Goal: Task Accomplishment & Management: Use online tool/utility

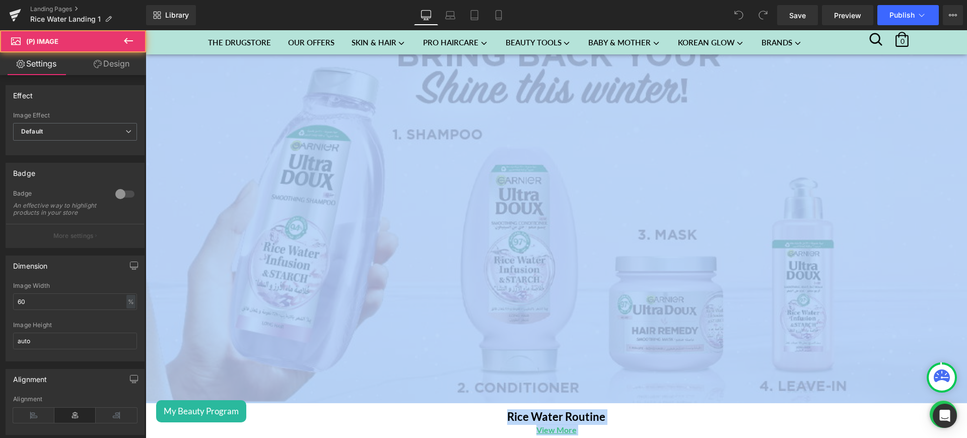
scroll to position [24, 0]
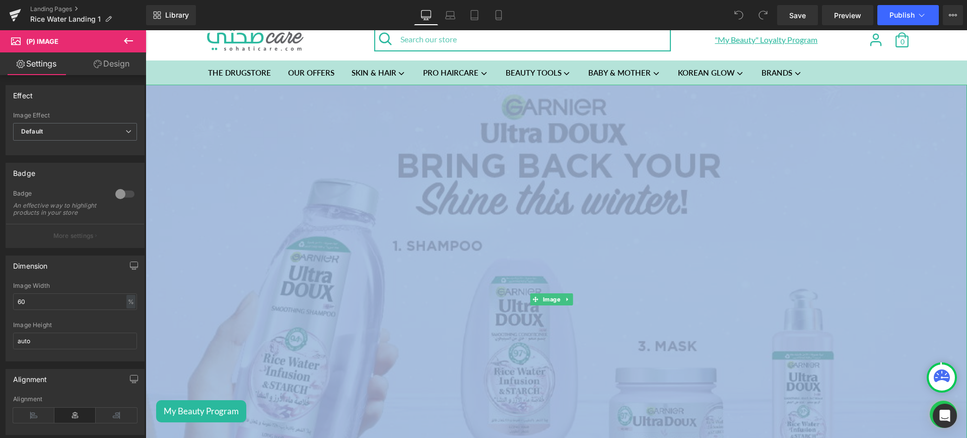
drag, startPoint x: 566, startPoint y: 188, endPoint x: 756, endPoint y: 200, distance: 190.7
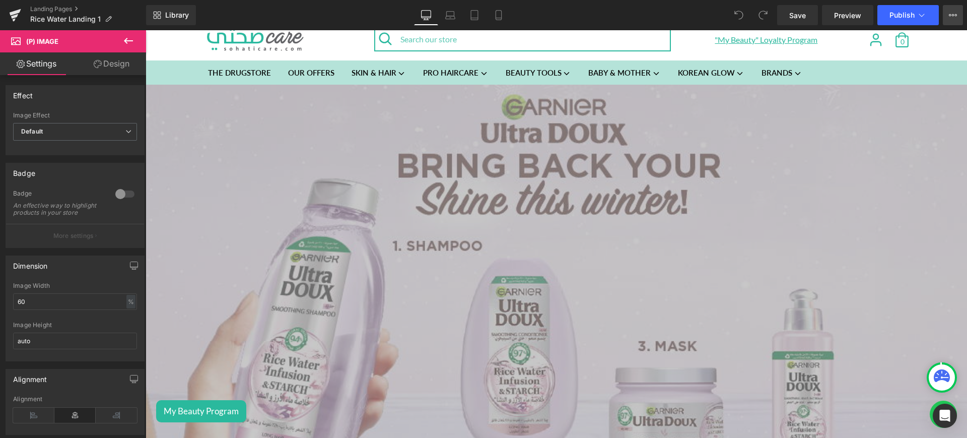
click at [960, 17] on button "View Live Page View with current Template Save Template to Library Schedule Pub…" at bounding box center [953, 15] width 20 height 20
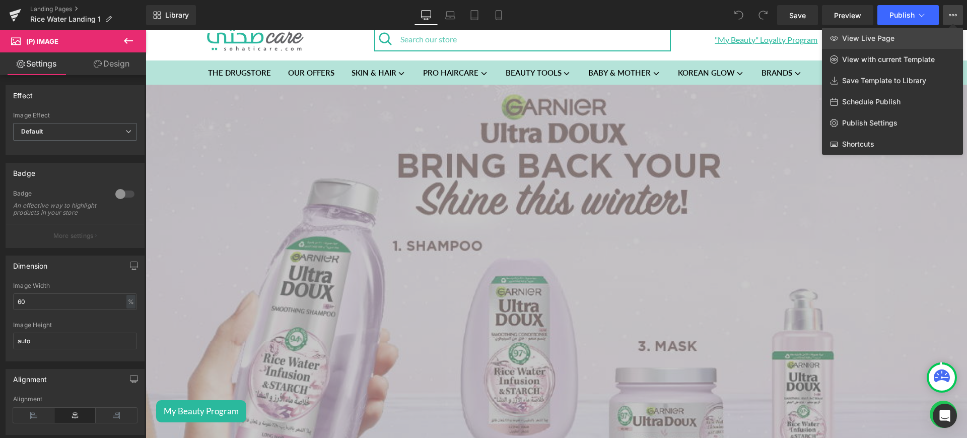
click at [926, 35] on link "View Live Page" at bounding box center [892, 38] width 141 height 21
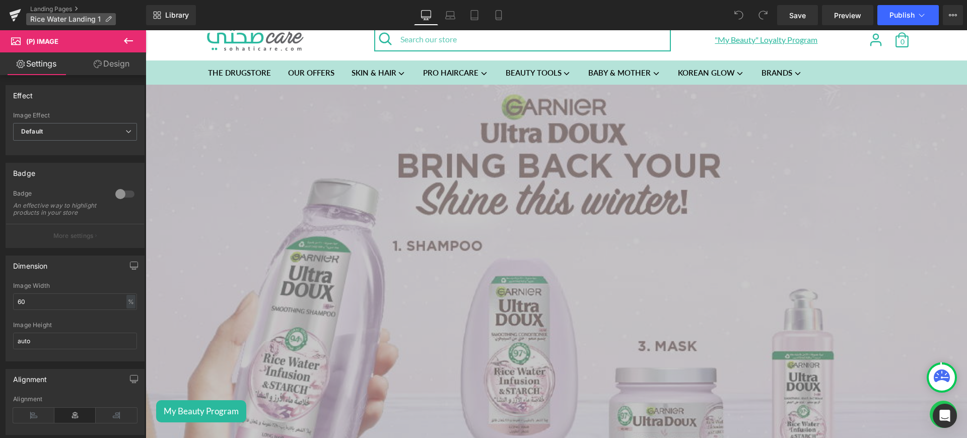
click at [109, 18] on icon at bounding box center [108, 19] width 7 height 7
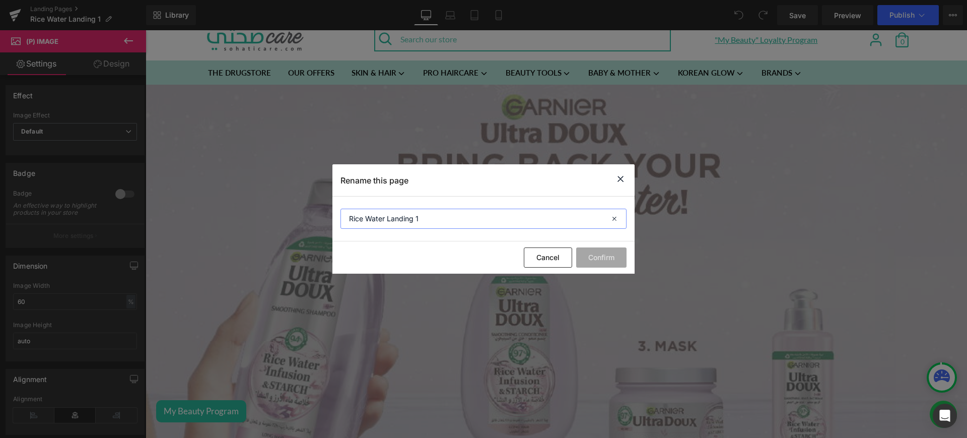
drag, startPoint x: 426, startPoint y: 220, endPoint x: 387, endPoint y: 220, distance: 38.3
click at [387, 220] on input "Rice Water Landing 1" at bounding box center [483, 218] width 286 height 20
type input "Rice Water"
click at [609, 253] on button "Confirm" at bounding box center [601, 257] width 50 height 20
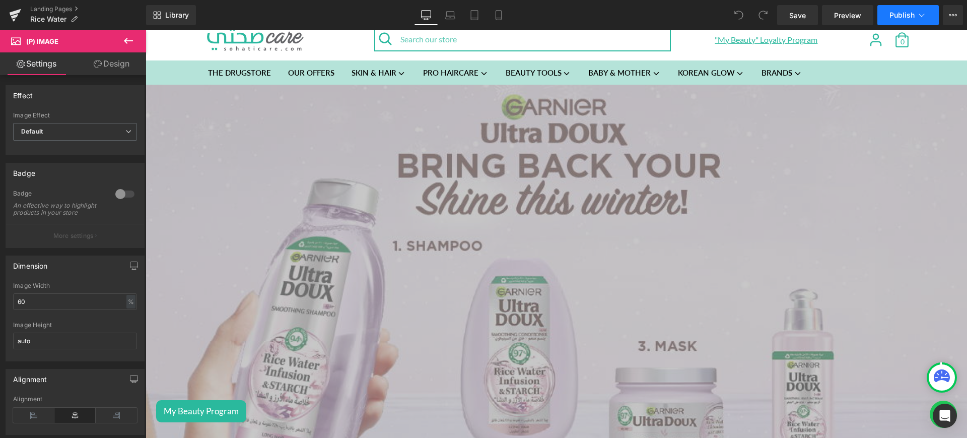
click at [923, 14] on icon at bounding box center [922, 15] width 10 height 10
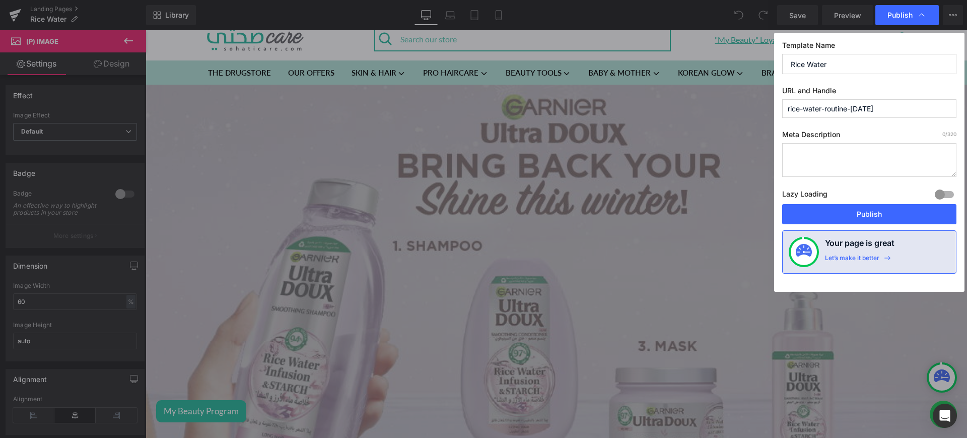
drag, startPoint x: 873, startPoint y: 110, endPoint x: 825, endPoint y: 114, distance: 47.6
click at [825, 114] on input "rice-water-routine-[DATE]" at bounding box center [869, 108] width 174 height 19
type input "rice-water"
click at [839, 216] on button "Publish" at bounding box center [869, 214] width 174 height 20
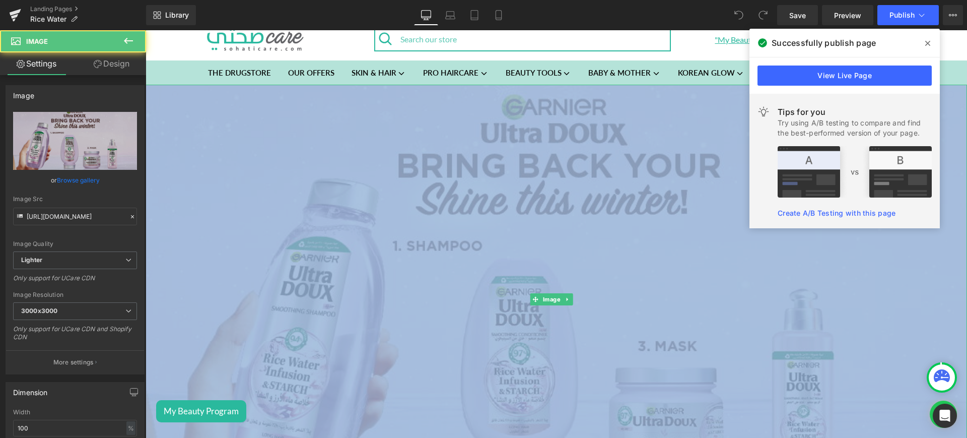
click at [264, 175] on img at bounding box center [556, 300] width 821 height 430
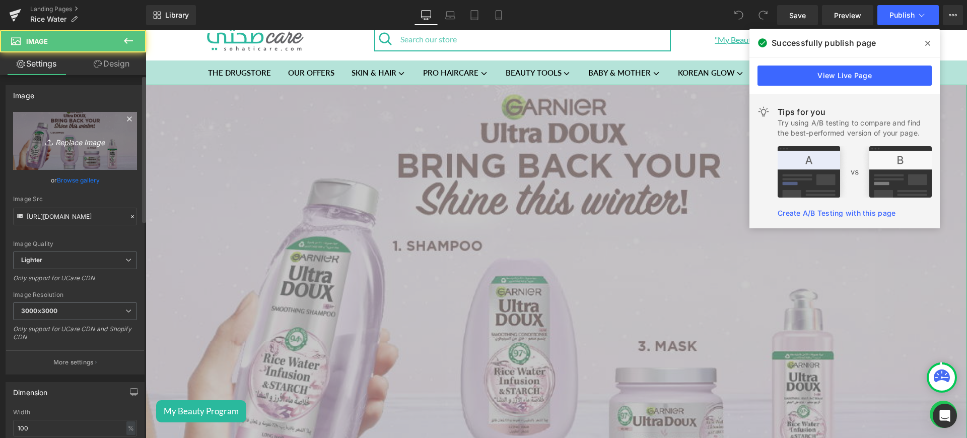
click at [65, 148] on link "Replace Image" at bounding box center [75, 141] width 124 height 58
type input "C:\fakepath\rice 1.jpg"
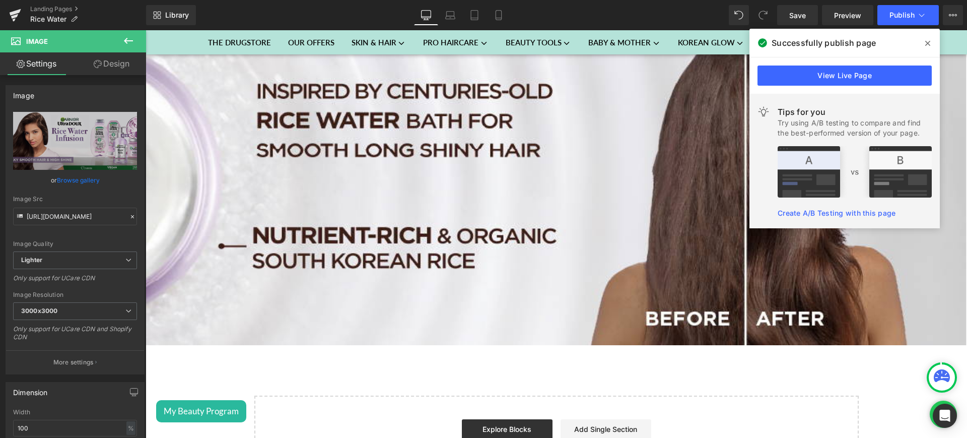
scroll to position [854, 0]
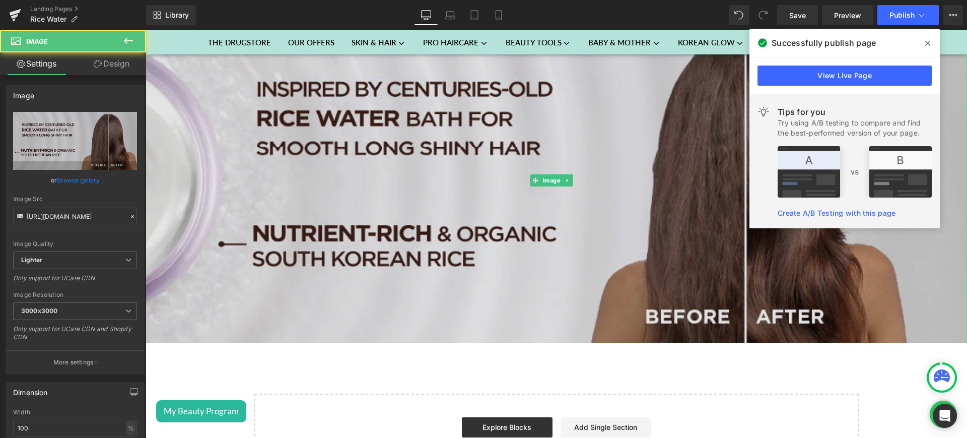
click at [324, 182] on img at bounding box center [556, 180] width 821 height 326
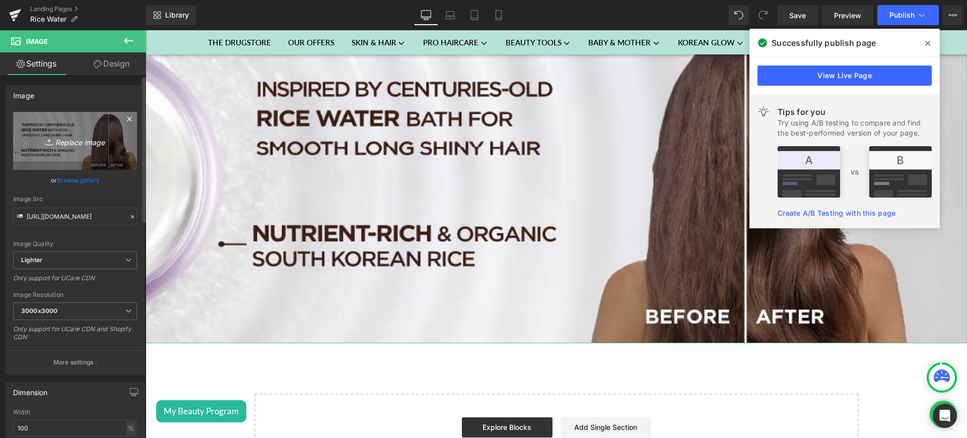
click at [74, 141] on icon "Replace Image" at bounding box center [75, 140] width 81 height 13
type input "C:\fakepath\rice 2.jpg"
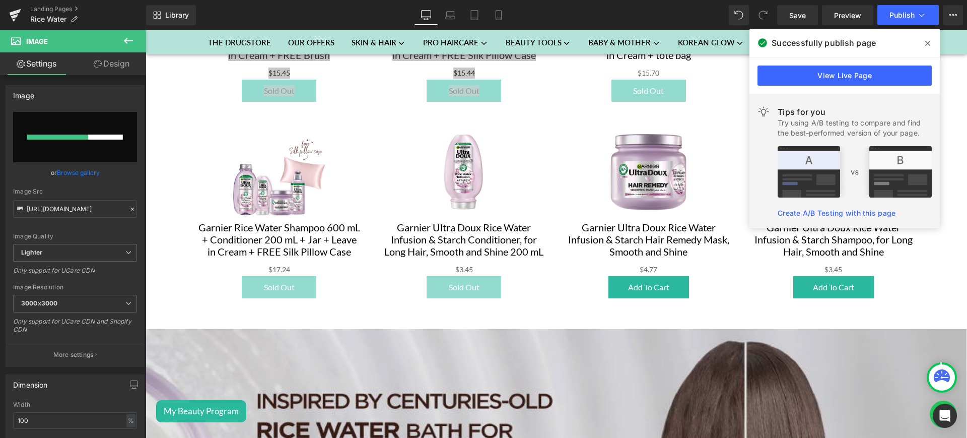
scroll to position [542, 0]
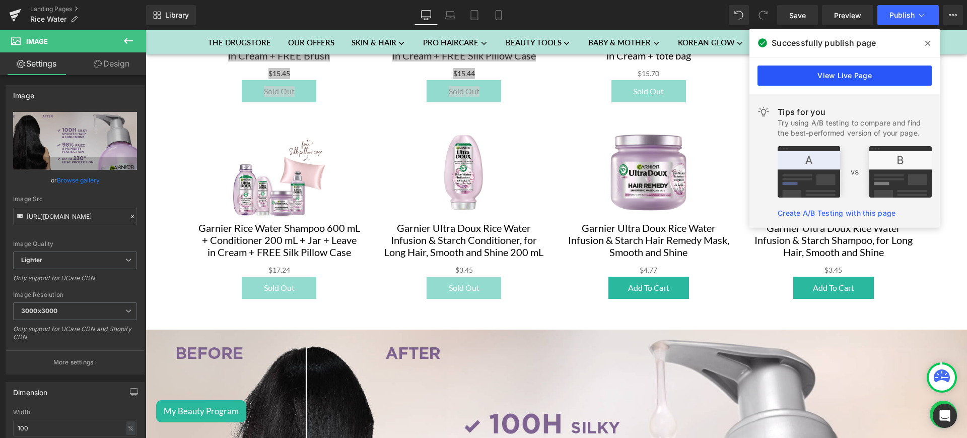
click at [819, 69] on link "View Live Page" at bounding box center [844, 75] width 174 height 20
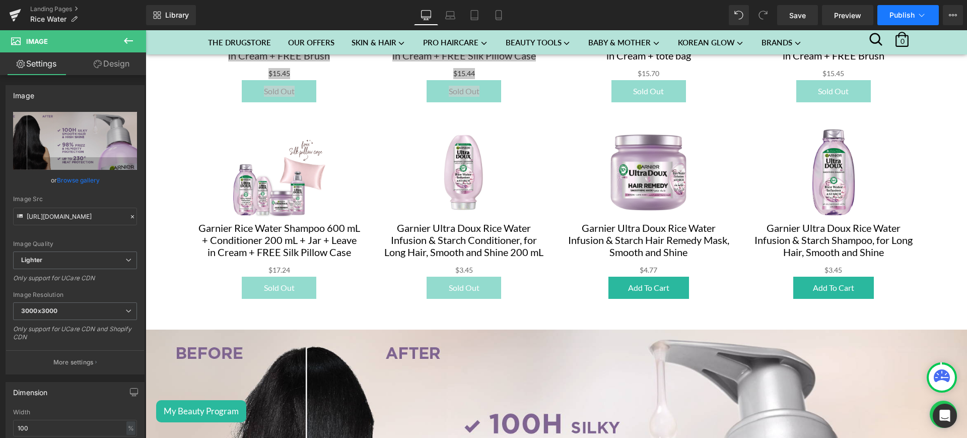
click at [900, 12] on span "Publish" at bounding box center [901, 15] width 25 height 8
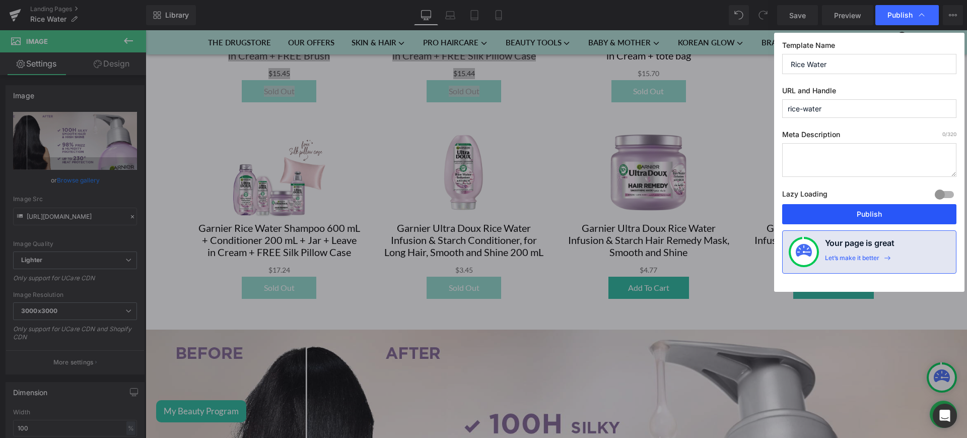
click at [858, 210] on button "Publish" at bounding box center [869, 214] width 174 height 20
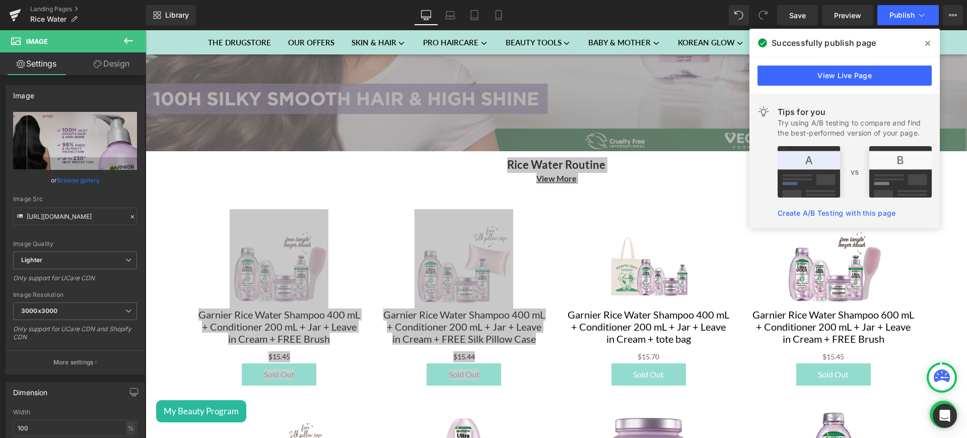
scroll to position [259, 0]
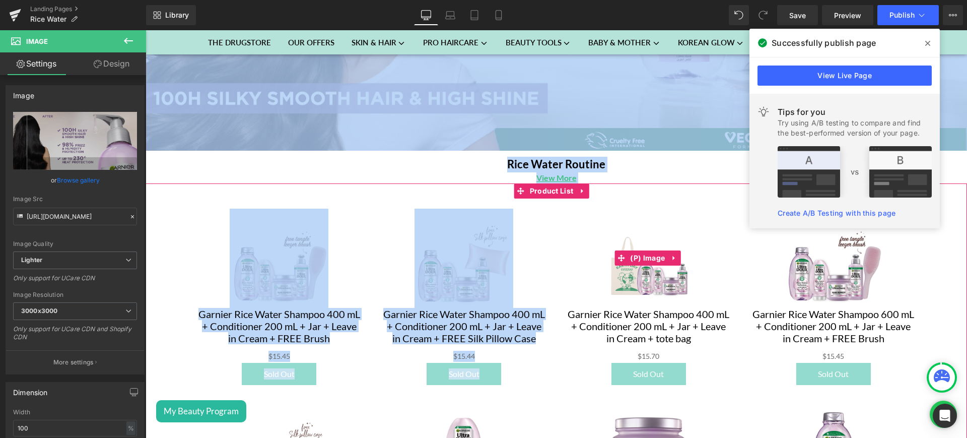
click at [571, 242] on div "Sale Off" at bounding box center [648, 257] width 165 height 99
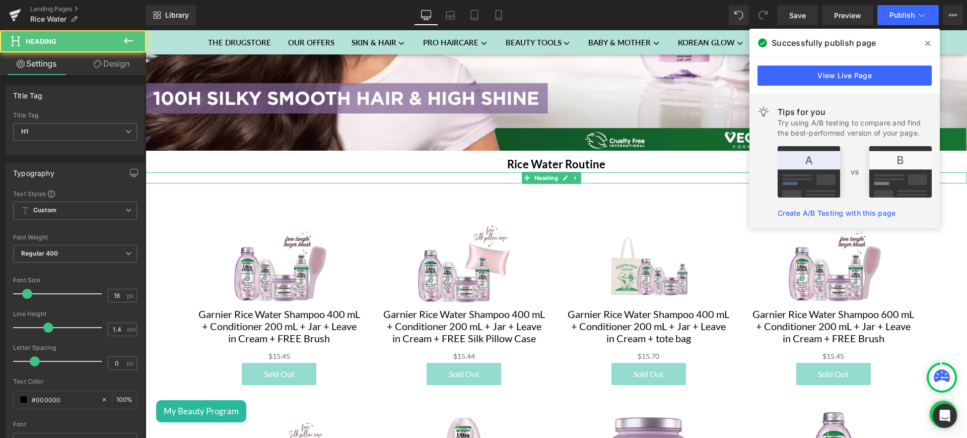
click at [597, 176] on h1 "View More" at bounding box center [556, 177] width 821 height 11
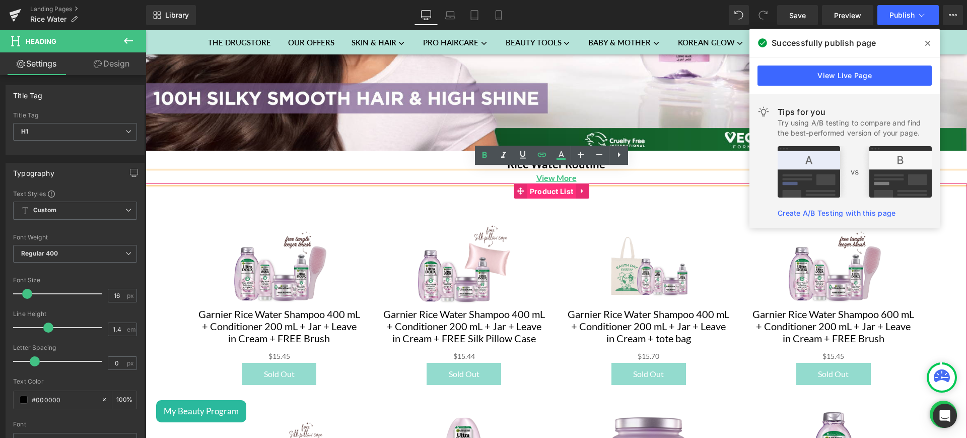
click at [548, 184] on span "Product List" at bounding box center [551, 191] width 49 height 15
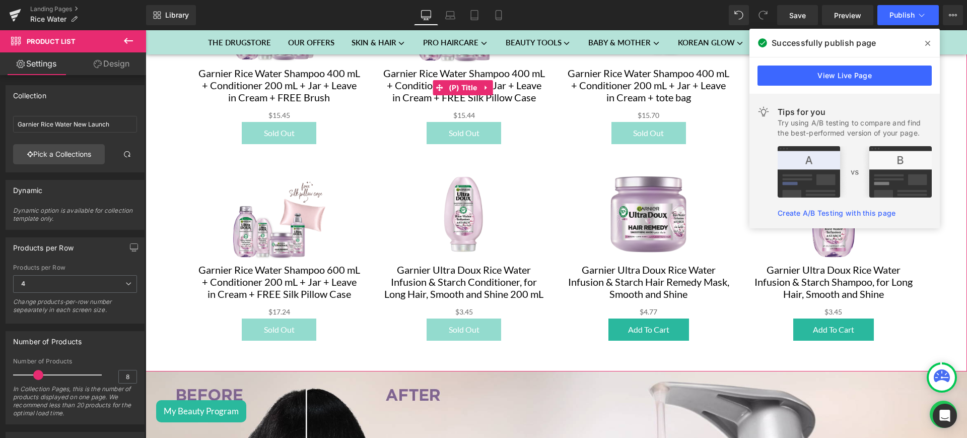
scroll to position [501, 0]
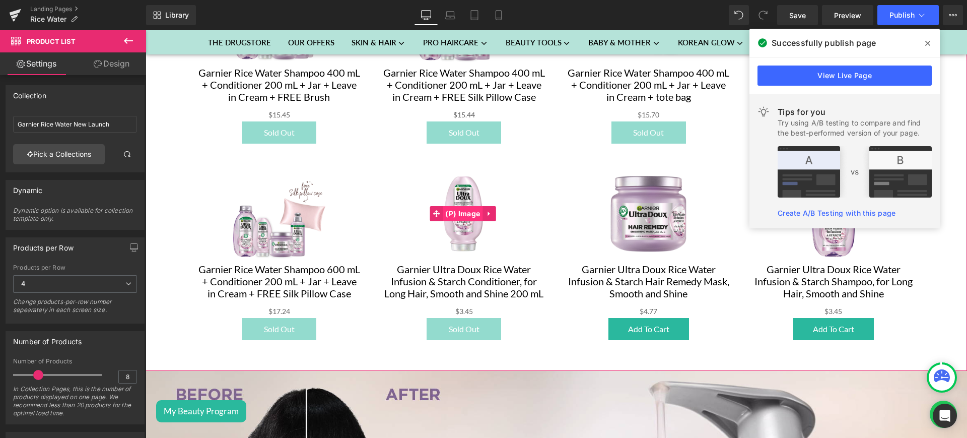
click at [443, 215] on span "(P) Image" at bounding box center [463, 213] width 40 height 15
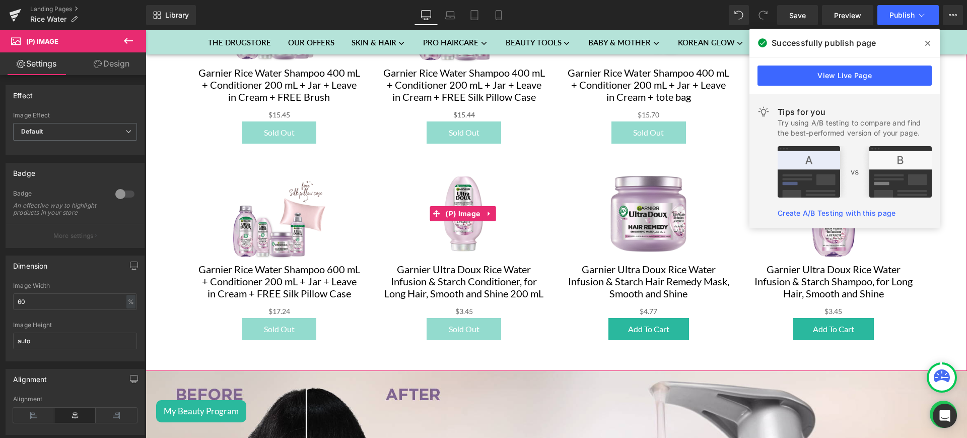
click at [436, 207] on img at bounding box center [463, 213] width 99 height 99
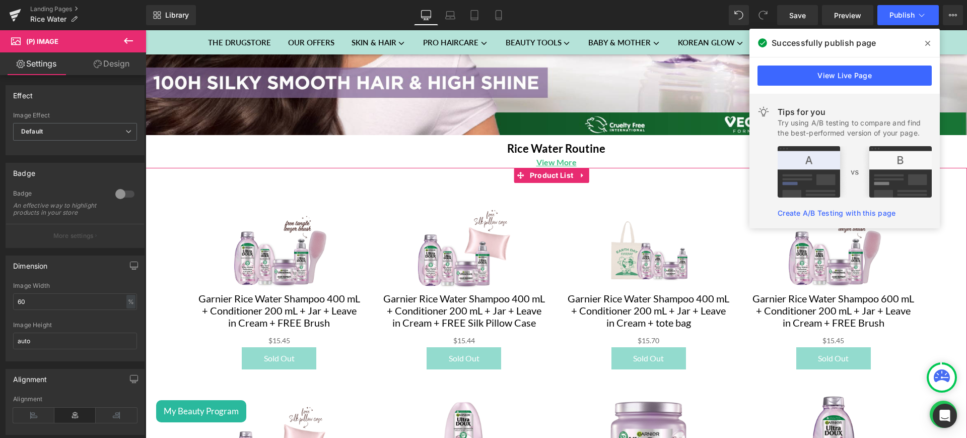
scroll to position [265, 0]
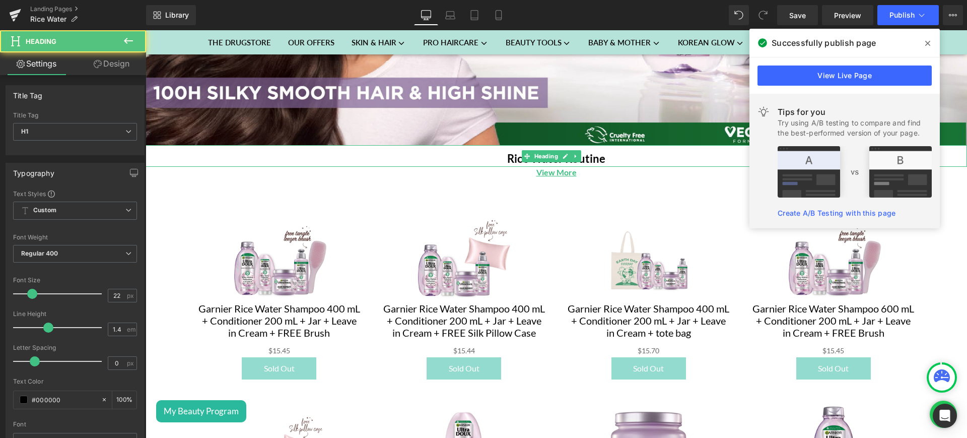
click at [589, 156] on strong "Rice Water Routine" at bounding box center [556, 159] width 98 height 14
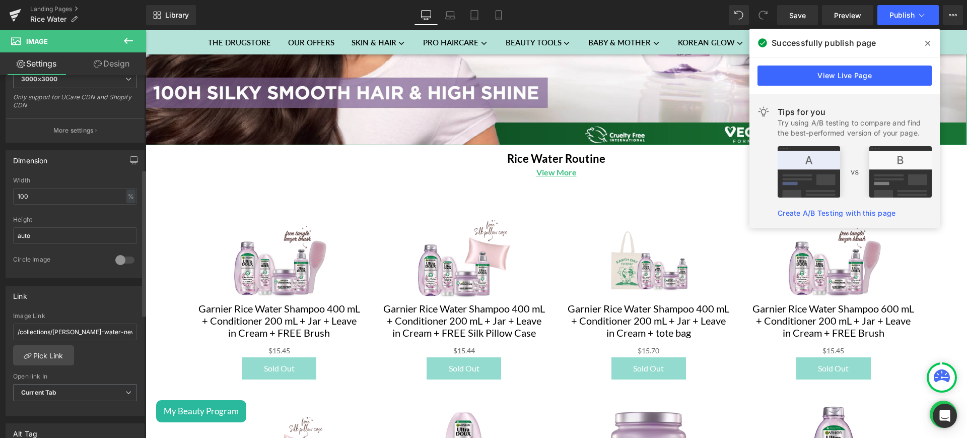
scroll to position [232, 0]
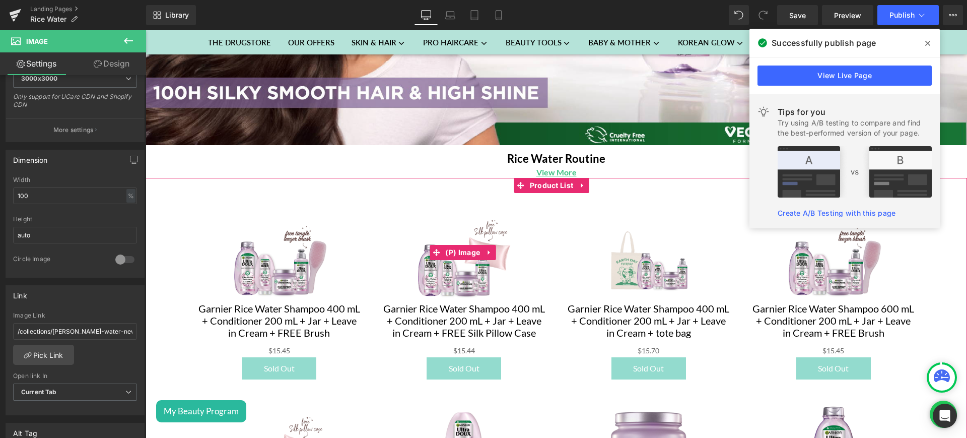
click at [517, 293] on div "Sale Off" at bounding box center [464, 252] width 165 height 99
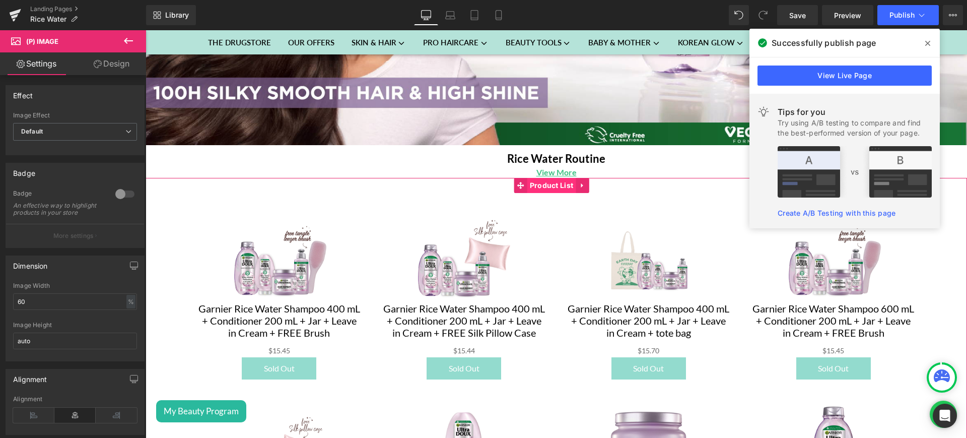
click at [548, 182] on span "Product List" at bounding box center [551, 185] width 49 height 15
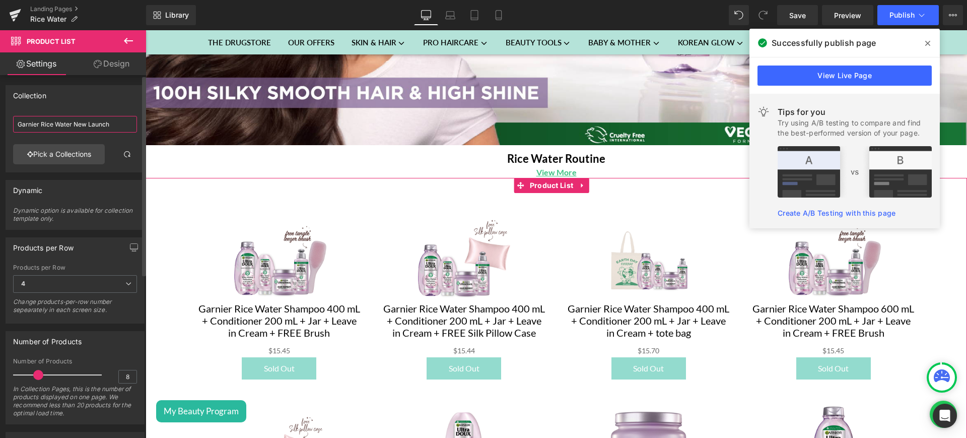
click at [62, 124] on input "Garnier Rice Water New Launch" at bounding box center [75, 124] width 124 height 17
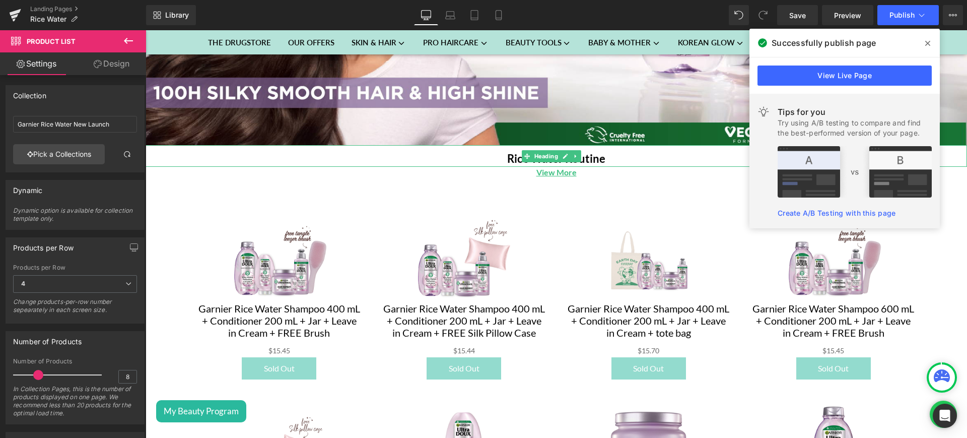
click at [613, 157] on h1 "Rice Water Routine" at bounding box center [556, 159] width 821 height 16
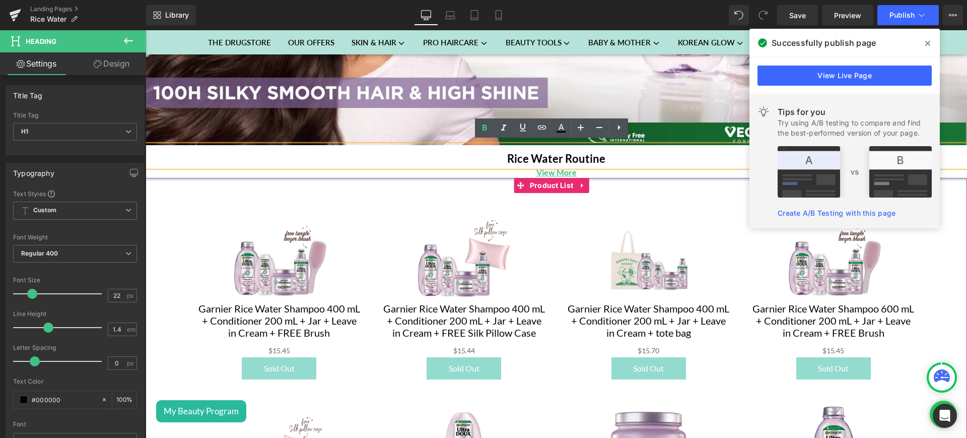
click at [613, 178] on div at bounding box center [556, 179] width 821 height 3
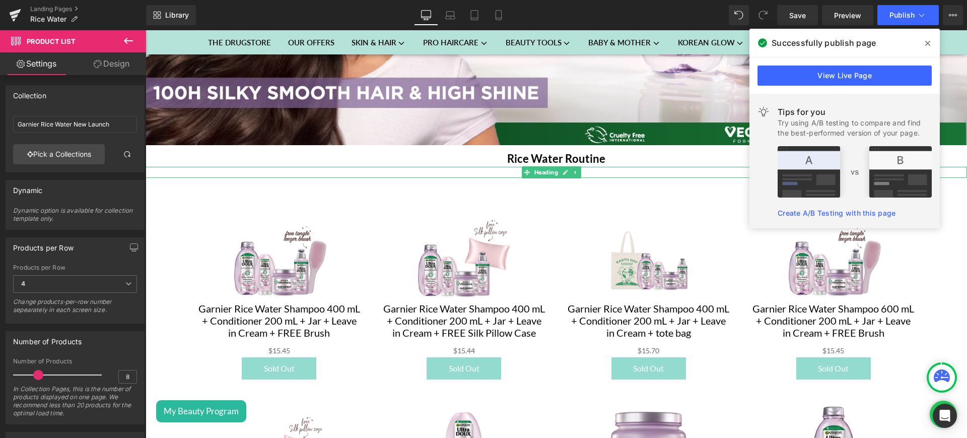
click at [602, 169] on h1 "View More" at bounding box center [556, 172] width 821 height 11
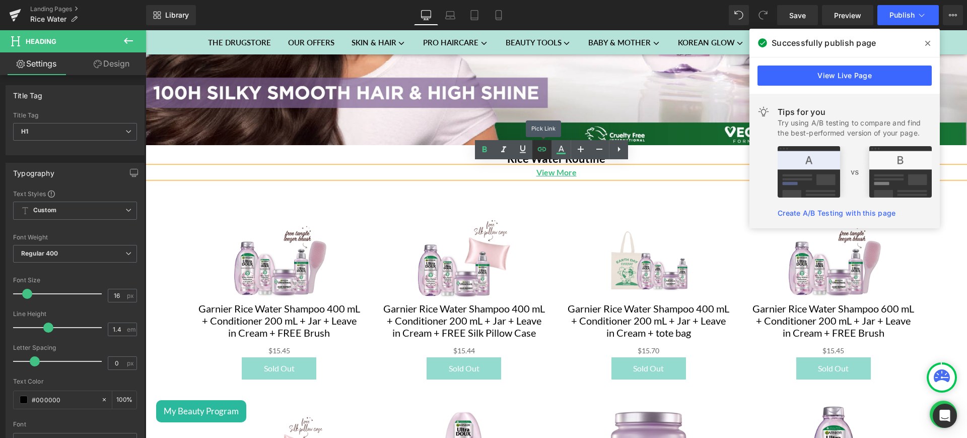
click at [541, 152] on icon at bounding box center [542, 149] width 12 height 12
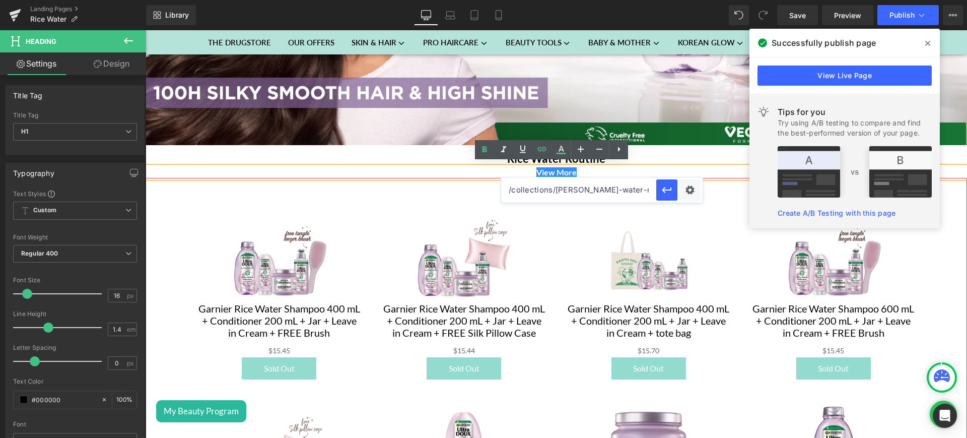
click at [543, 245] on div "Sale Off (P) Image Garnier Rice Water Shampoo 400 mL + Conditioner 200 mL + Jar…" at bounding box center [464, 291] width 185 height 197
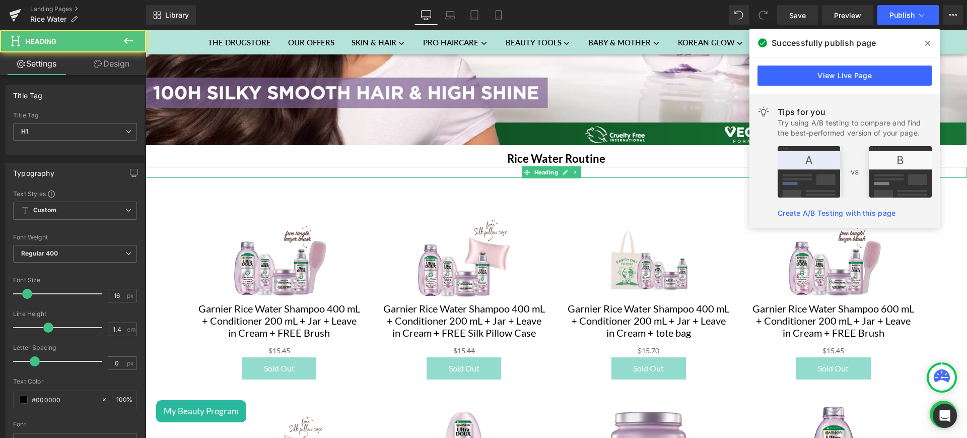
click at [604, 168] on h1 "View More" at bounding box center [556, 172] width 821 height 11
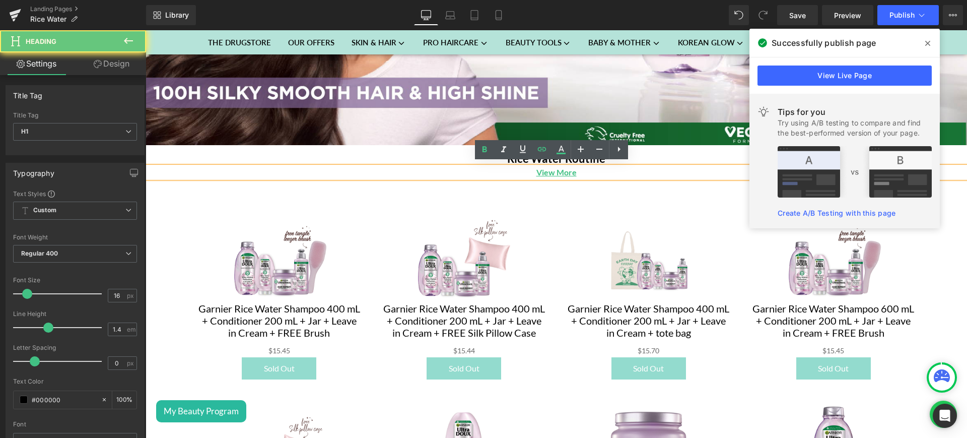
click at [604, 168] on h1 "View More" at bounding box center [556, 172] width 821 height 11
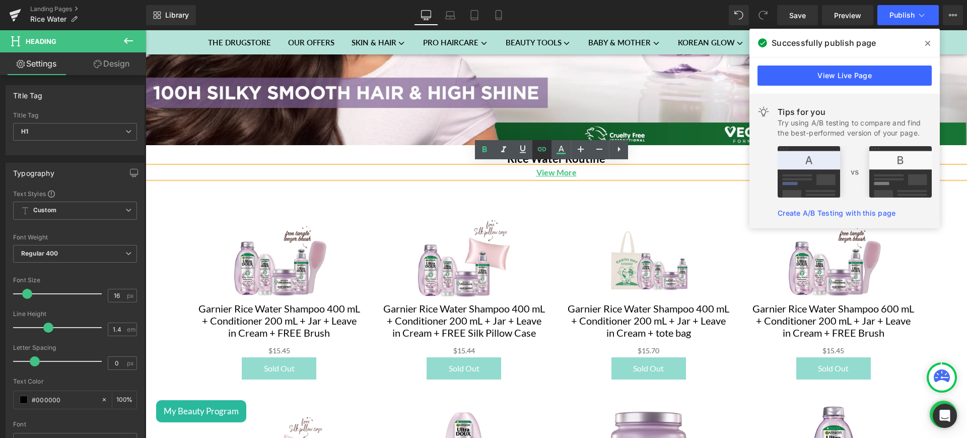
click at [541, 145] on icon at bounding box center [542, 149] width 12 height 12
click at [555, 192] on input "/collections/[PERSON_NAME]-water-new-launch/collections/[PERSON_NAME]-water-new…" at bounding box center [578, 189] width 155 height 25
click at [670, 192] on icon "button" at bounding box center [667, 190] width 12 height 12
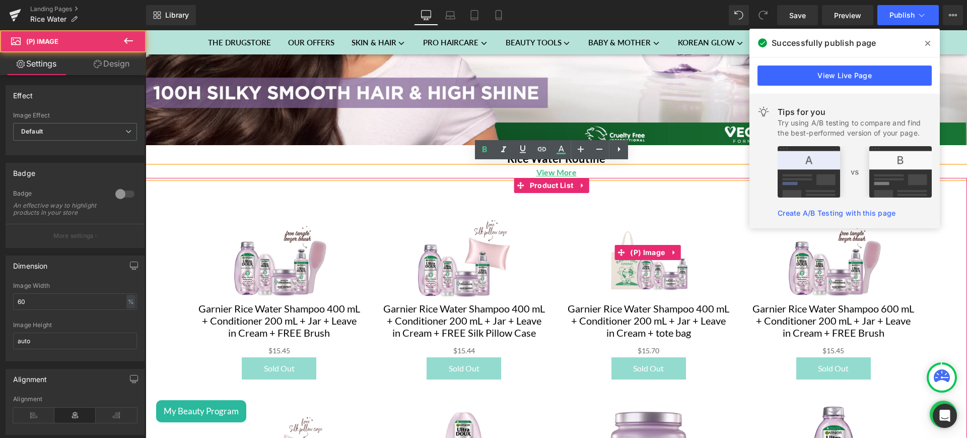
click at [590, 203] on div "Sale Off" at bounding box center [648, 252] width 165 height 99
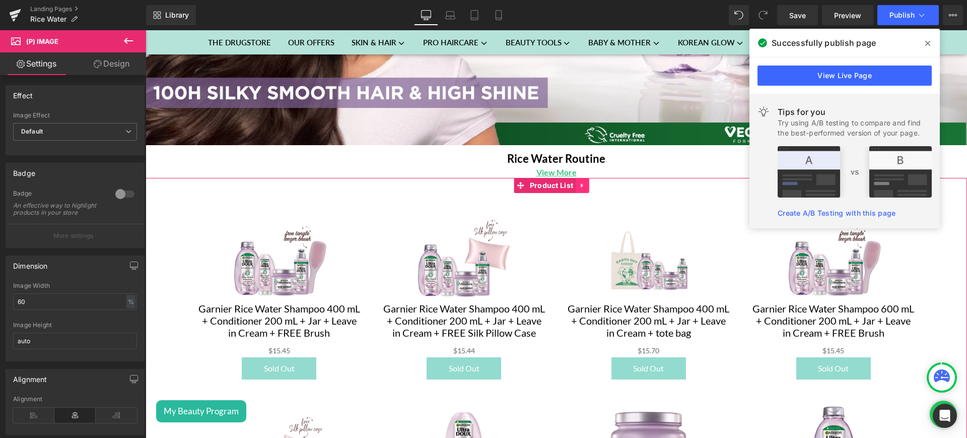
click at [582, 183] on icon at bounding box center [582, 185] width 2 height 5
click at [592, 183] on icon at bounding box center [588, 185] width 7 height 7
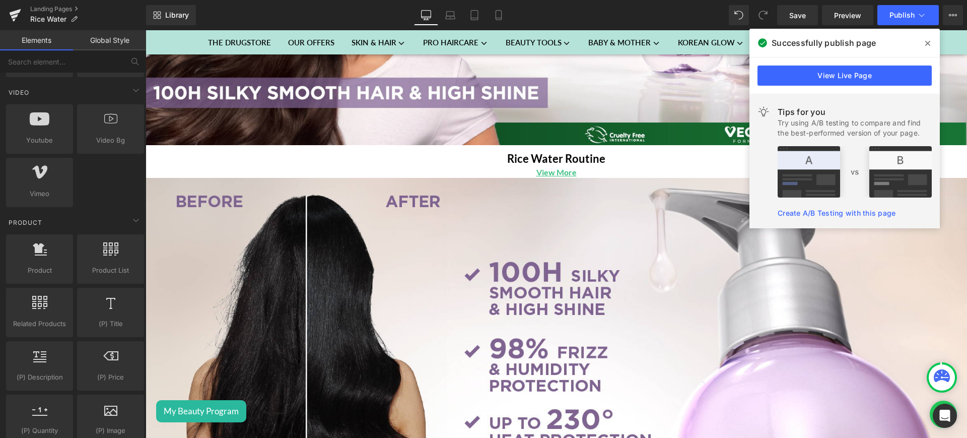
scroll to position [670, 0]
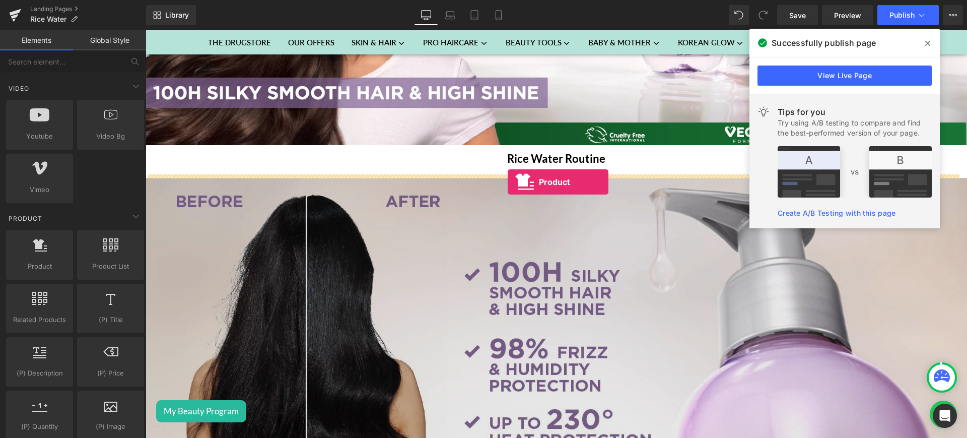
drag, startPoint x: 187, startPoint y: 296, endPoint x: 508, endPoint y: 182, distance: 340.4
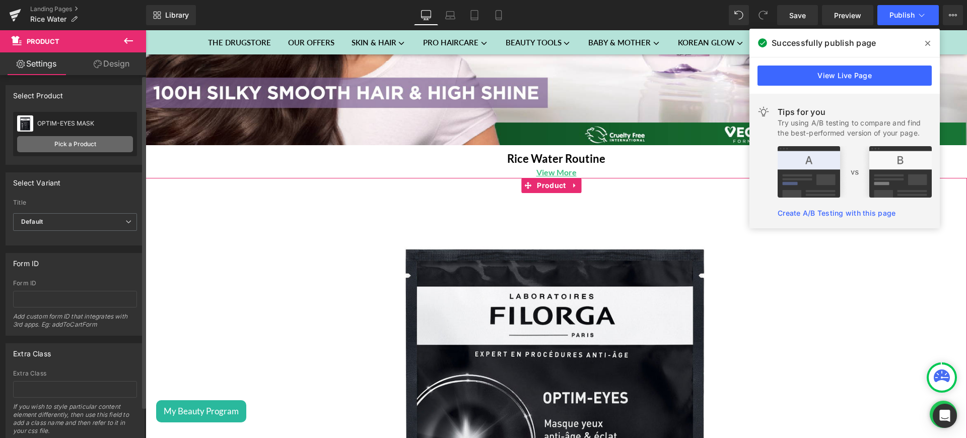
click at [62, 147] on link "Pick a Product" at bounding box center [75, 144] width 116 height 16
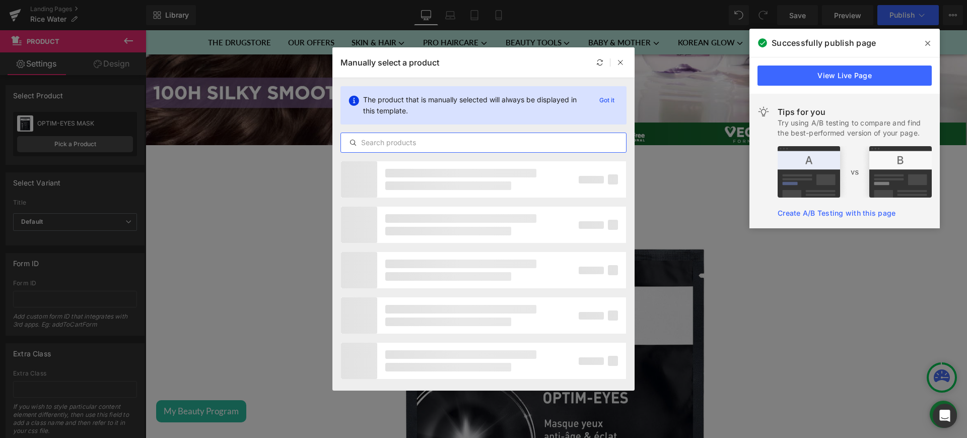
click at [394, 141] on input "text" at bounding box center [483, 142] width 285 height 12
paste input "10 % OFF Rice Water Full Routine + Free Necklace"
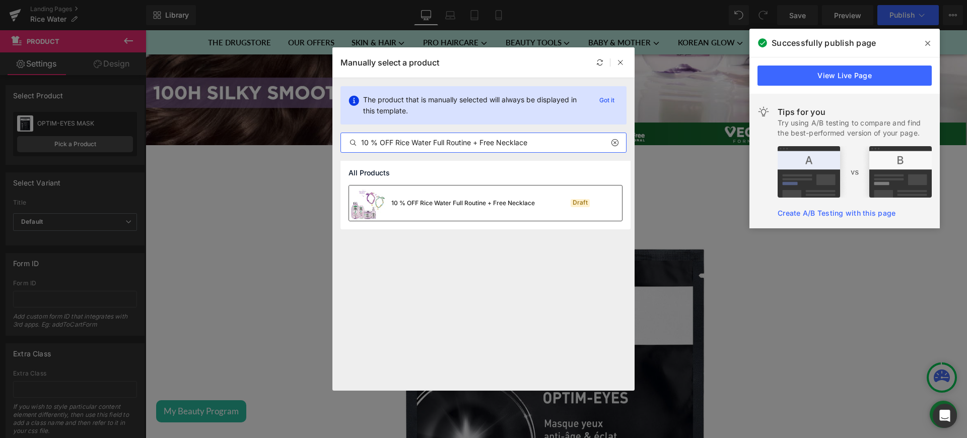
type input "10 % OFF Rice Water Full Routine + Free Necklace"
click at [460, 206] on div "10 % OFF Rice Water Full Routine + Free Necklace" at bounding box center [463, 202] width 144 height 9
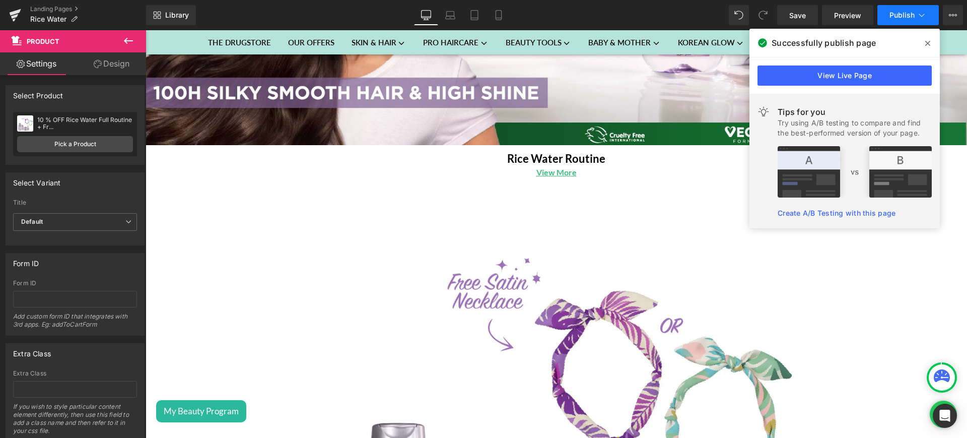
click at [892, 18] on span "Publish" at bounding box center [901, 15] width 25 height 8
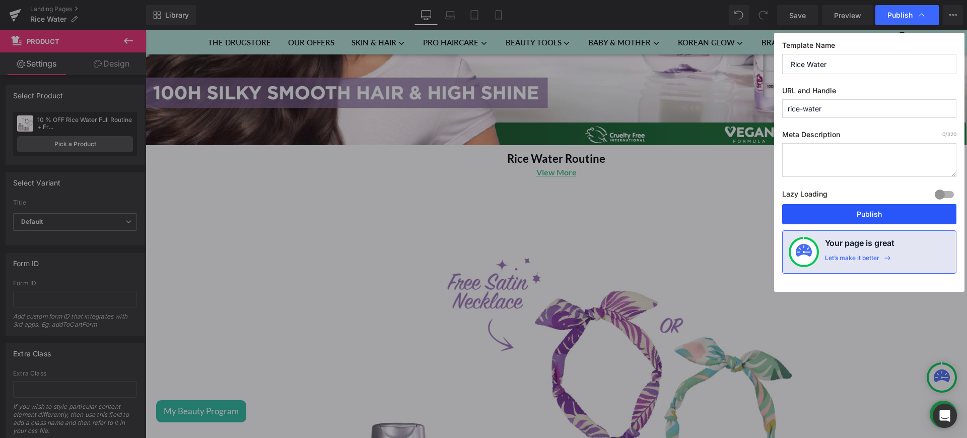
click at [865, 210] on button "Publish" at bounding box center [869, 214] width 174 height 20
